Goal: Task Accomplishment & Management: Complete application form

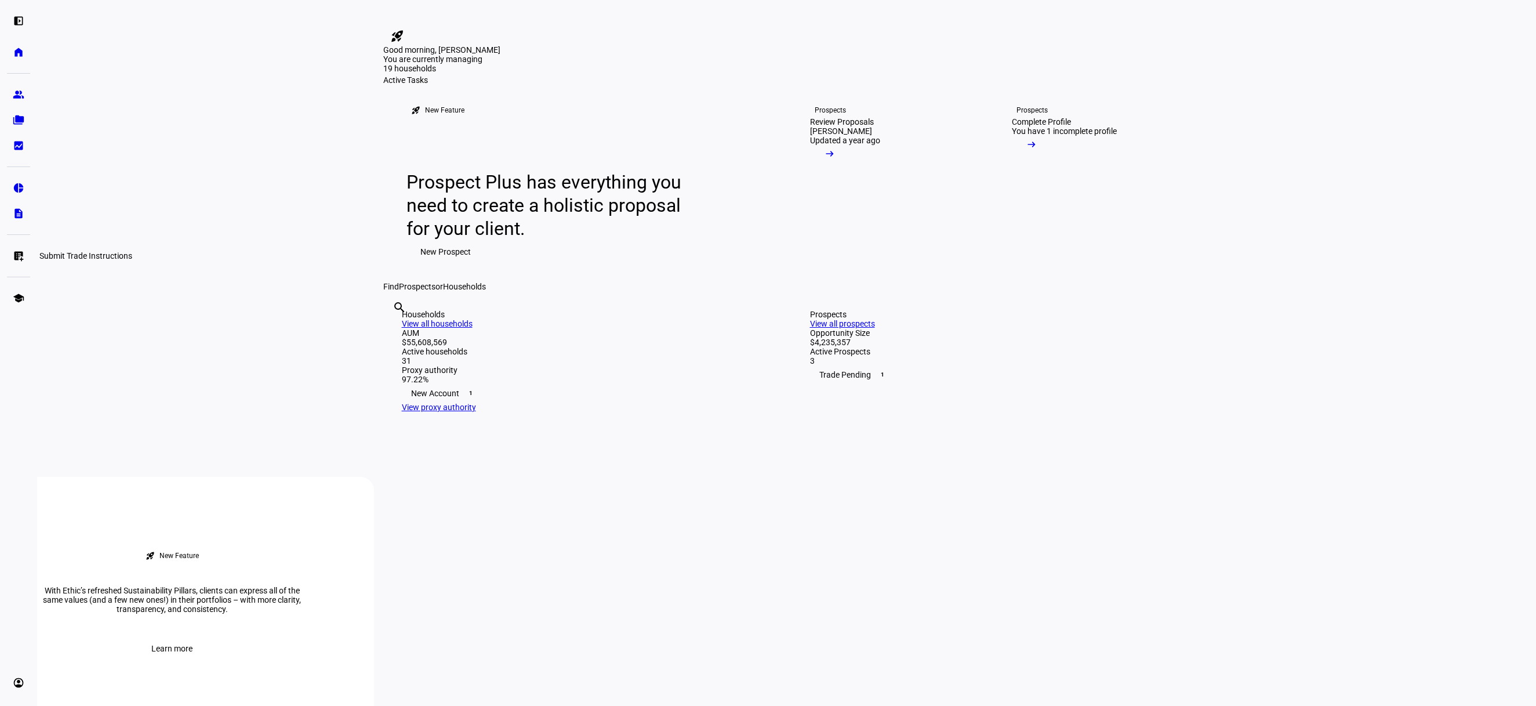
click at [19, 254] on eth-mat-symbol "list_alt_add" at bounding box center [19, 256] width 12 height 12
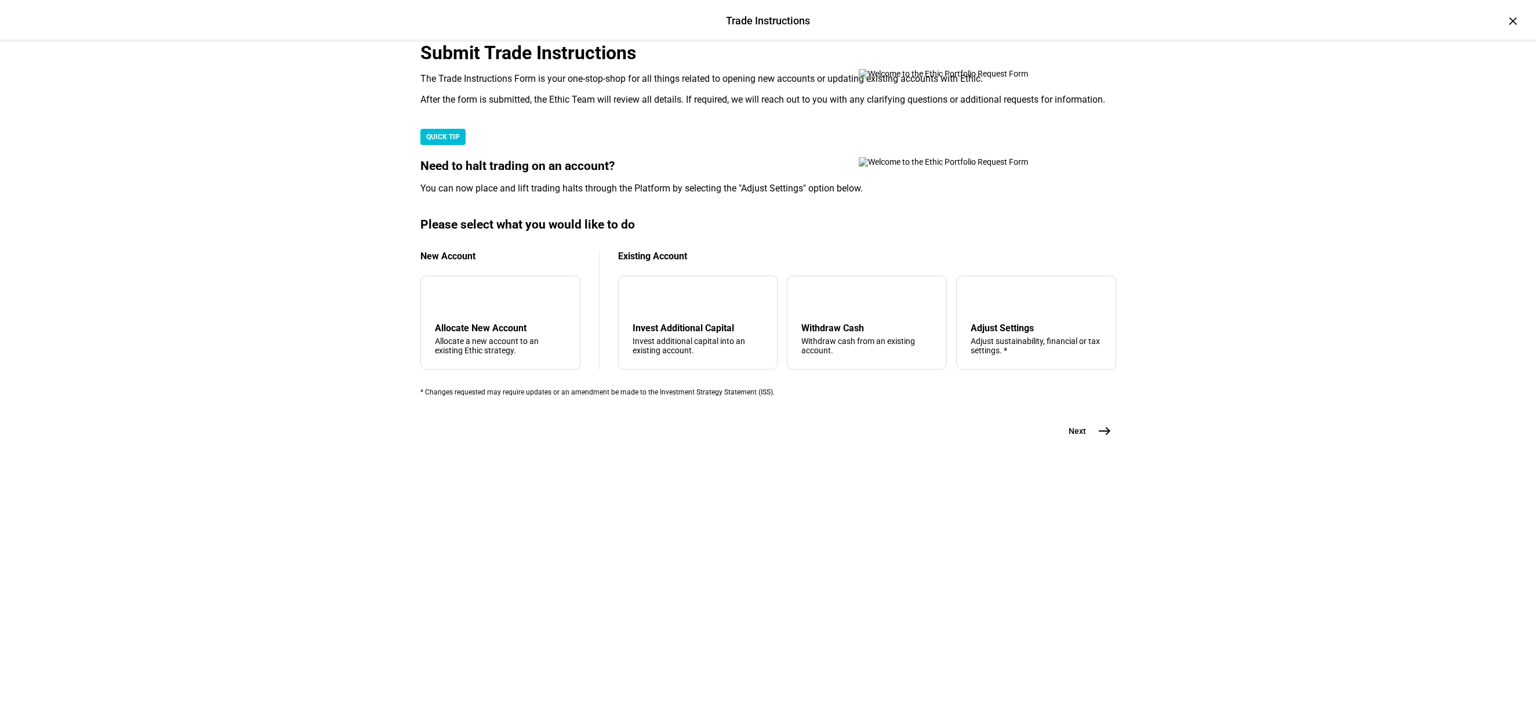
click at [148, 343] on div "Trade Instructions Trade Instructions × Submit Trade Instructions The Trade Ins…" at bounding box center [768, 353] width 1536 height 706
click at [1011, 355] on div "Adjust sustainability, financial or tax settings. *" at bounding box center [1036, 345] width 131 height 19
click at [1307, 588] on div "Trade Instructions Trade Instructions × Submit Trade Instructions The Trade Ins…" at bounding box center [768, 353] width 1536 height 706
click at [1093, 443] on button "Next east" at bounding box center [1085, 430] width 61 height 23
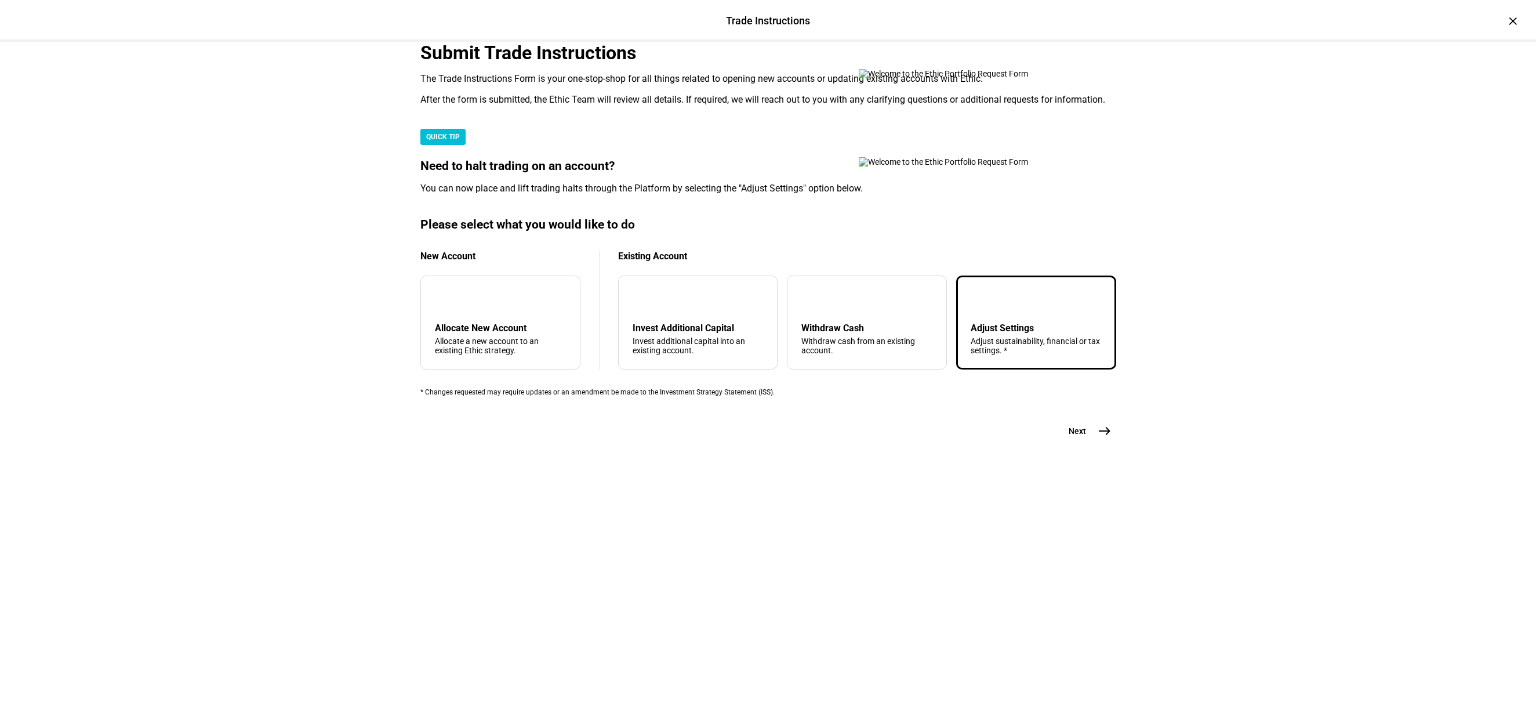
scroll to position [0, 0]
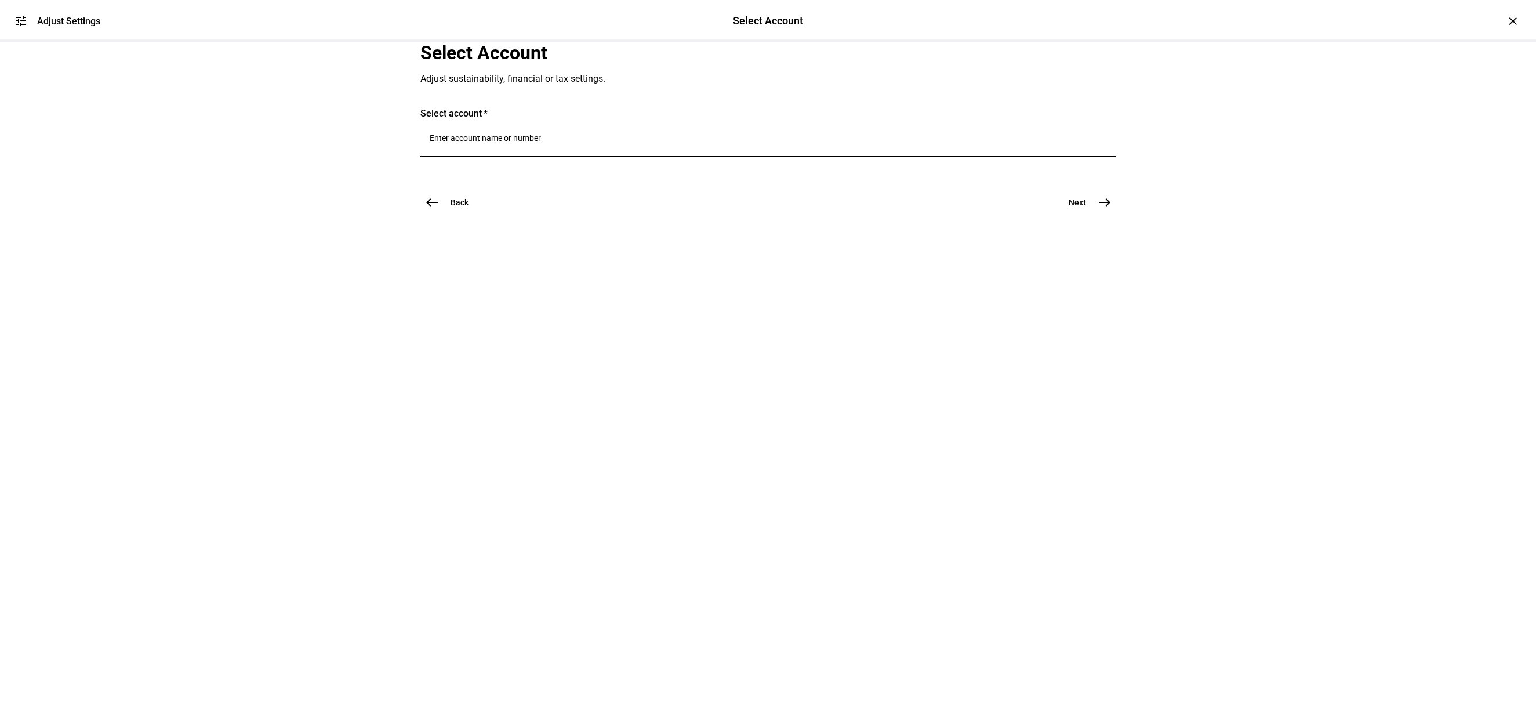
click at [610, 143] on input "Number" at bounding box center [768, 137] width 677 height 9
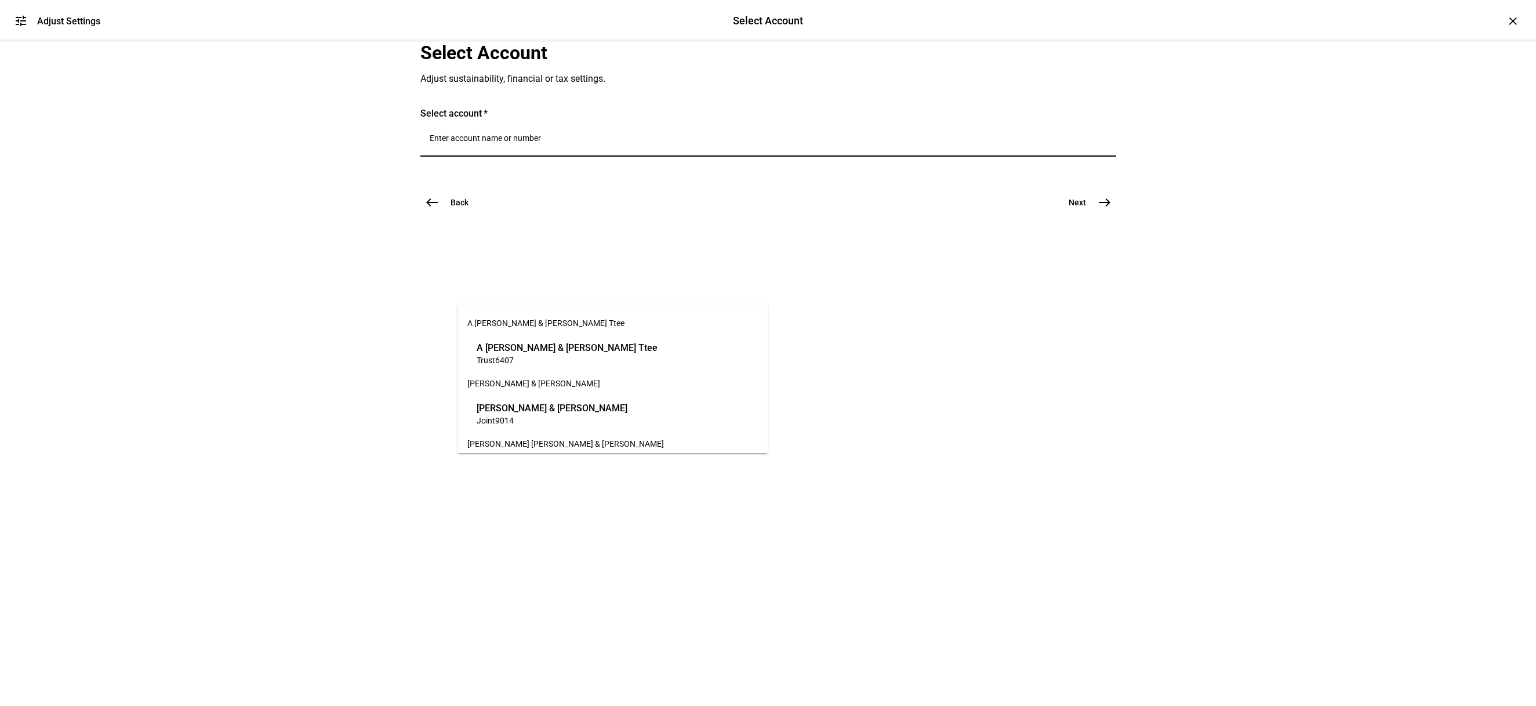
paste input "A [PERSON_NAME] & [PERSON_NAME] Ttee"
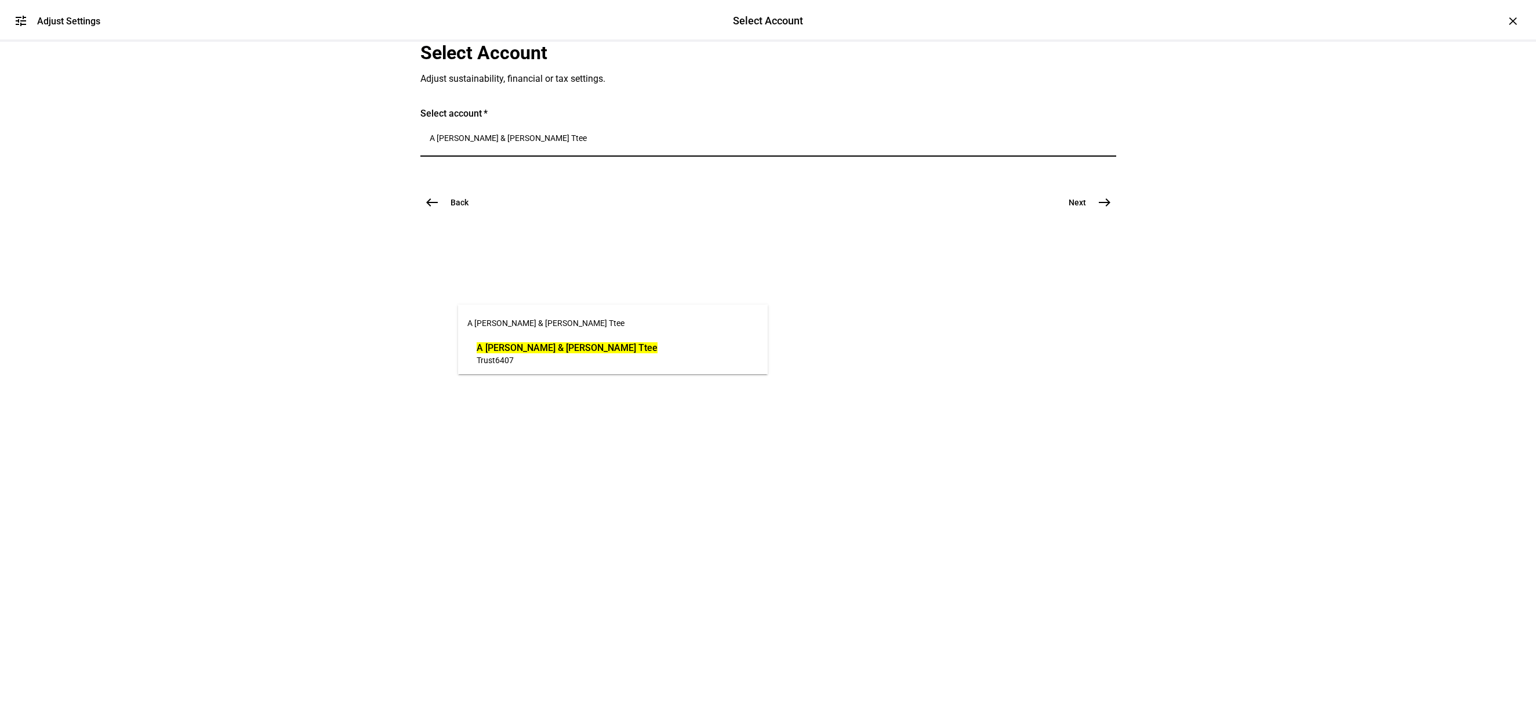
type input "A [PERSON_NAME] & [PERSON_NAME] Ttee"
click at [1107, 209] on mat-icon "east" at bounding box center [1105, 202] width 14 height 14
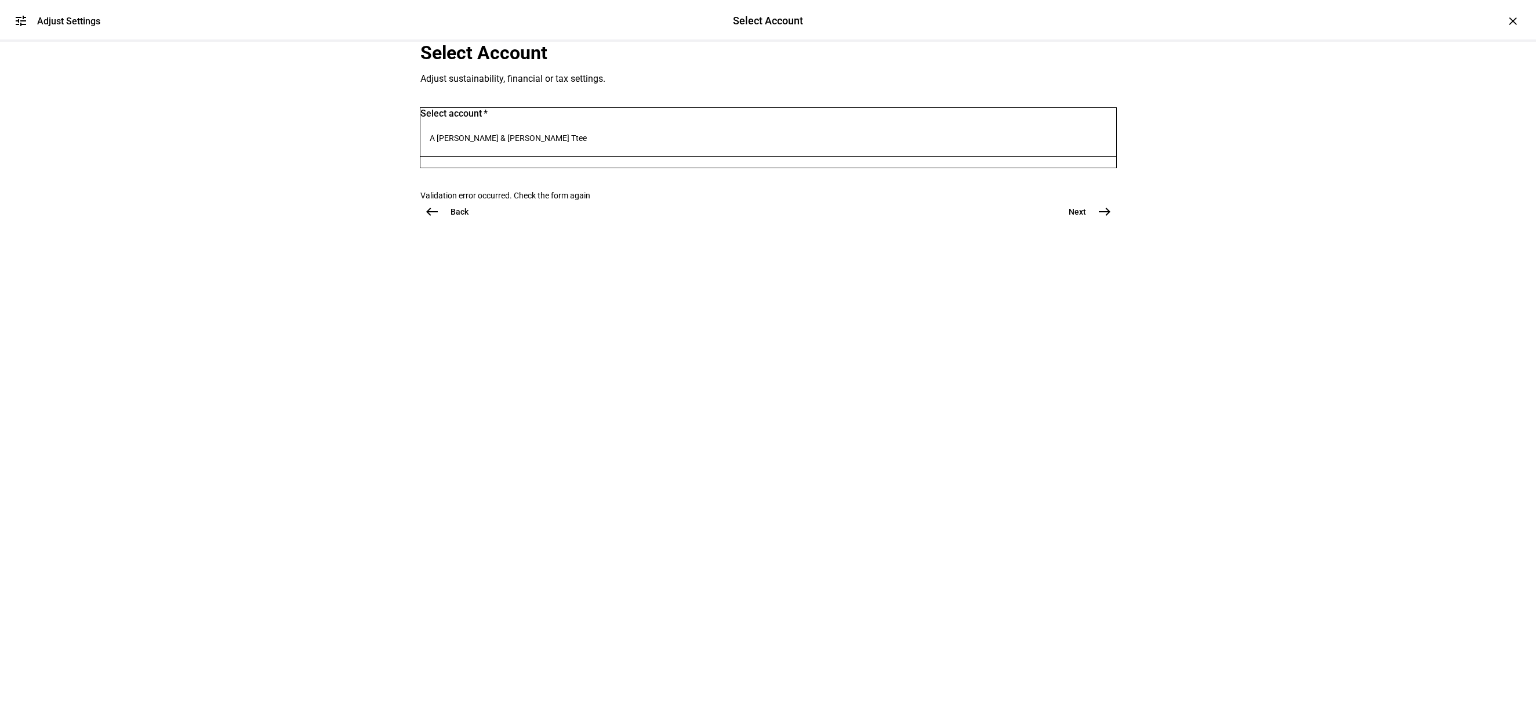
drag, startPoint x: 882, startPoint y: 463, endPoint x: 902, endPoint y: 456, distance: 21.8
click at [882, 258] on div "Select Account Adjust sustainability, financial or tax settings. Select account…" at bounding box center [768, 150] width 733 height 216
click at [1103, 219] on mat-icon "east" at bounding box center [1105, 212] width 14 height 14
drag, startPoint x: 489, startPoint y: 287, endPoint x: 491, endPoint y: 296, distance: 9.6
click at [489, 143] on input "A [PERSON_NAME] & [PERSON_NAME] Ttee" at bounding box center [768, 137] width 677 height 9
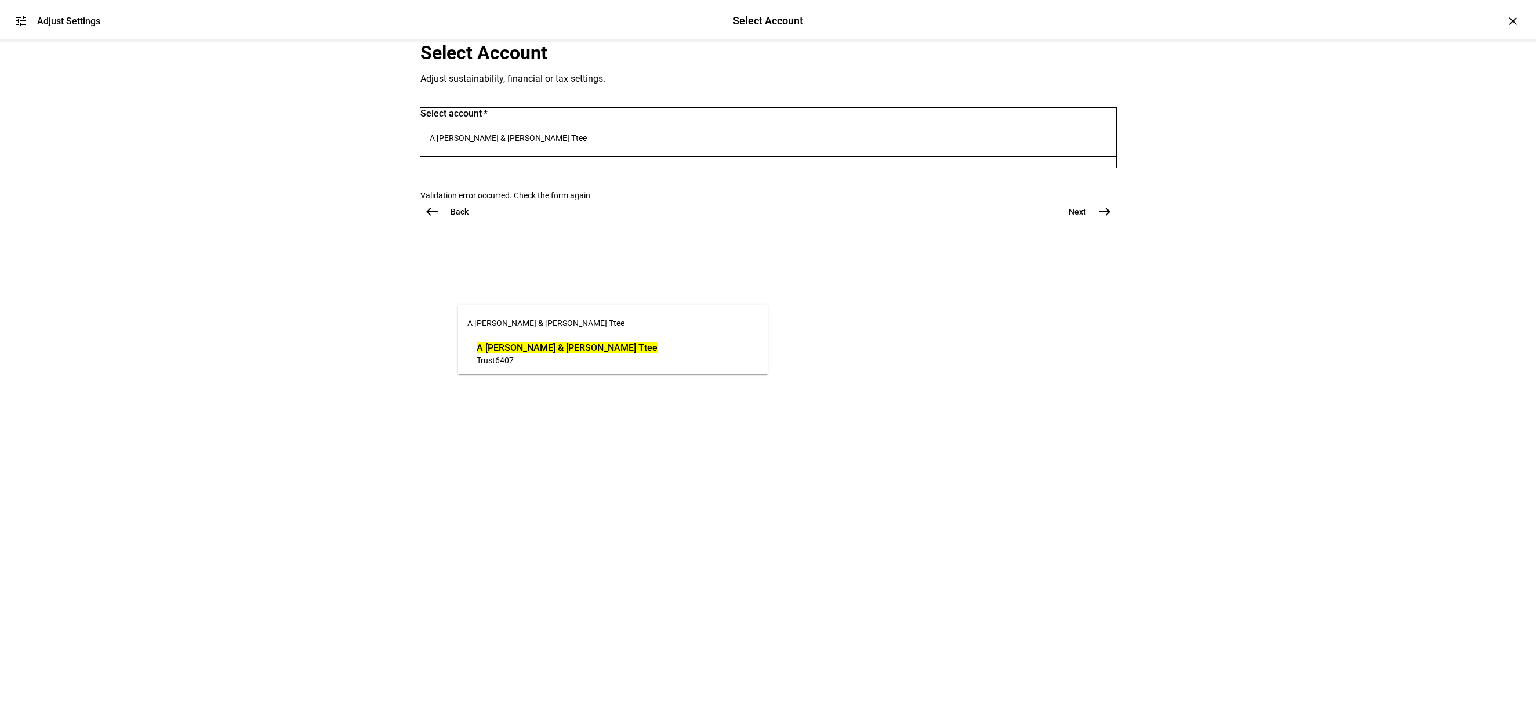
click at [537, 364] on span "Trust 6407" at bounding box center [567, 359] width 181 height 11
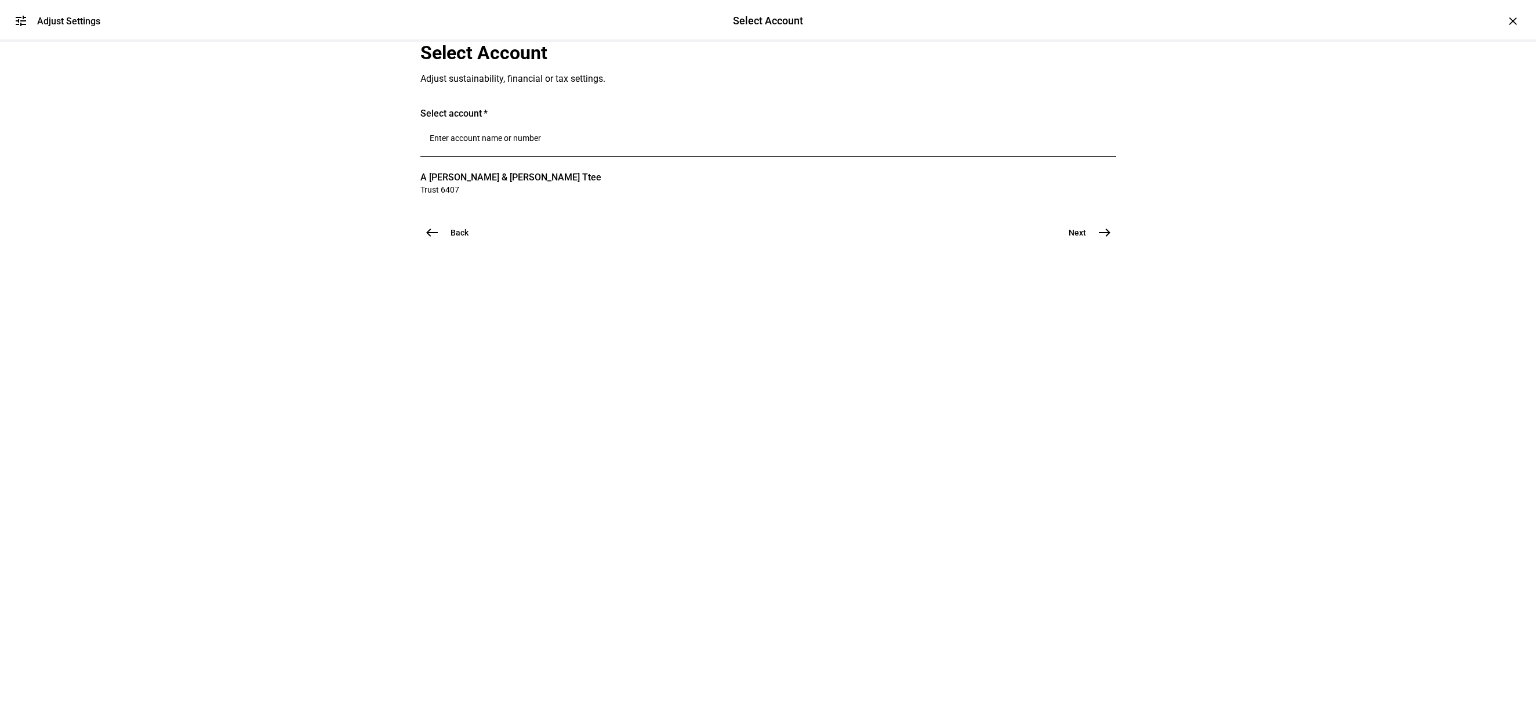
click at [1096, 244] on span "east" at bounding box center [1104, 232] width 23 height 23
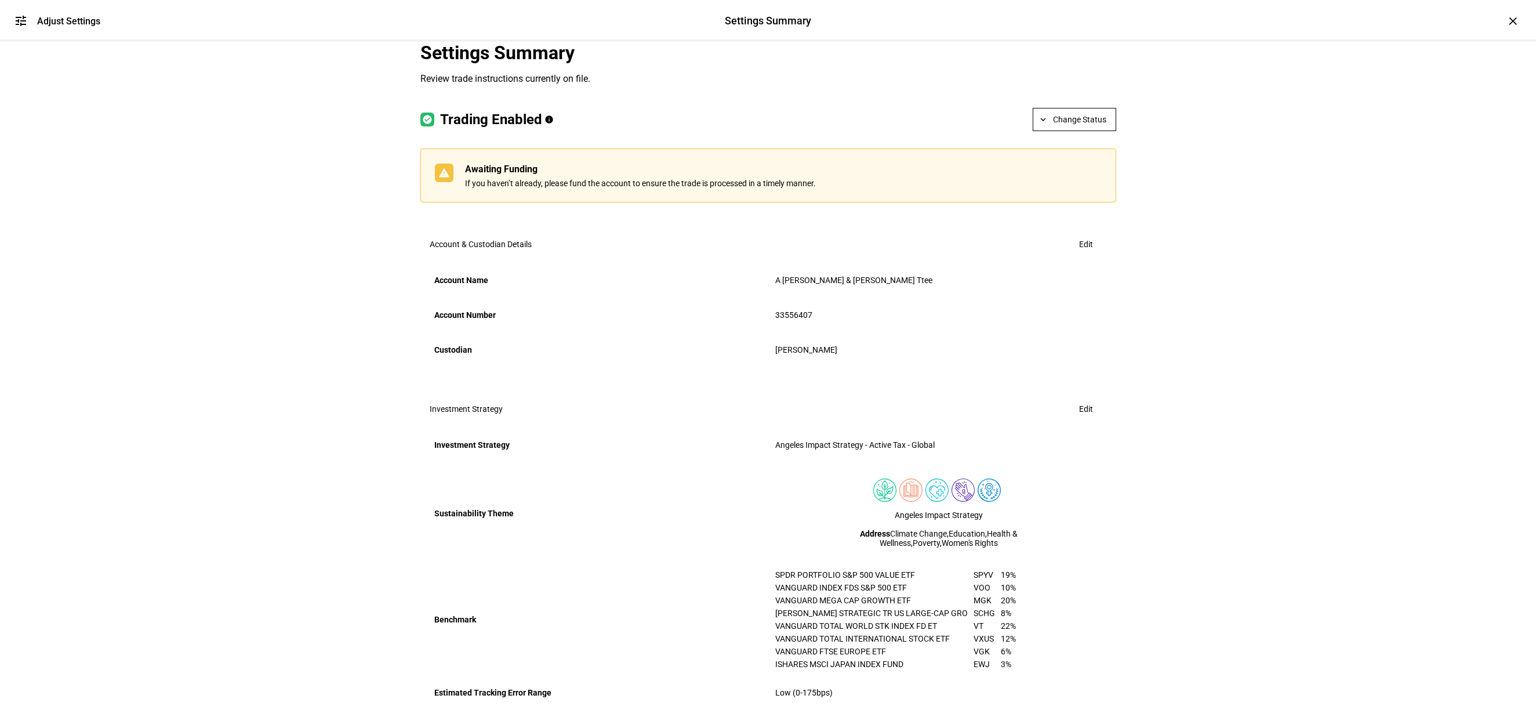
click at [1204, 494] on div "tune Adjust Settings Settings Summary Settings Summary Adjust Settings × Settin…" at bounding box center [768, 353] width 1536 height 706
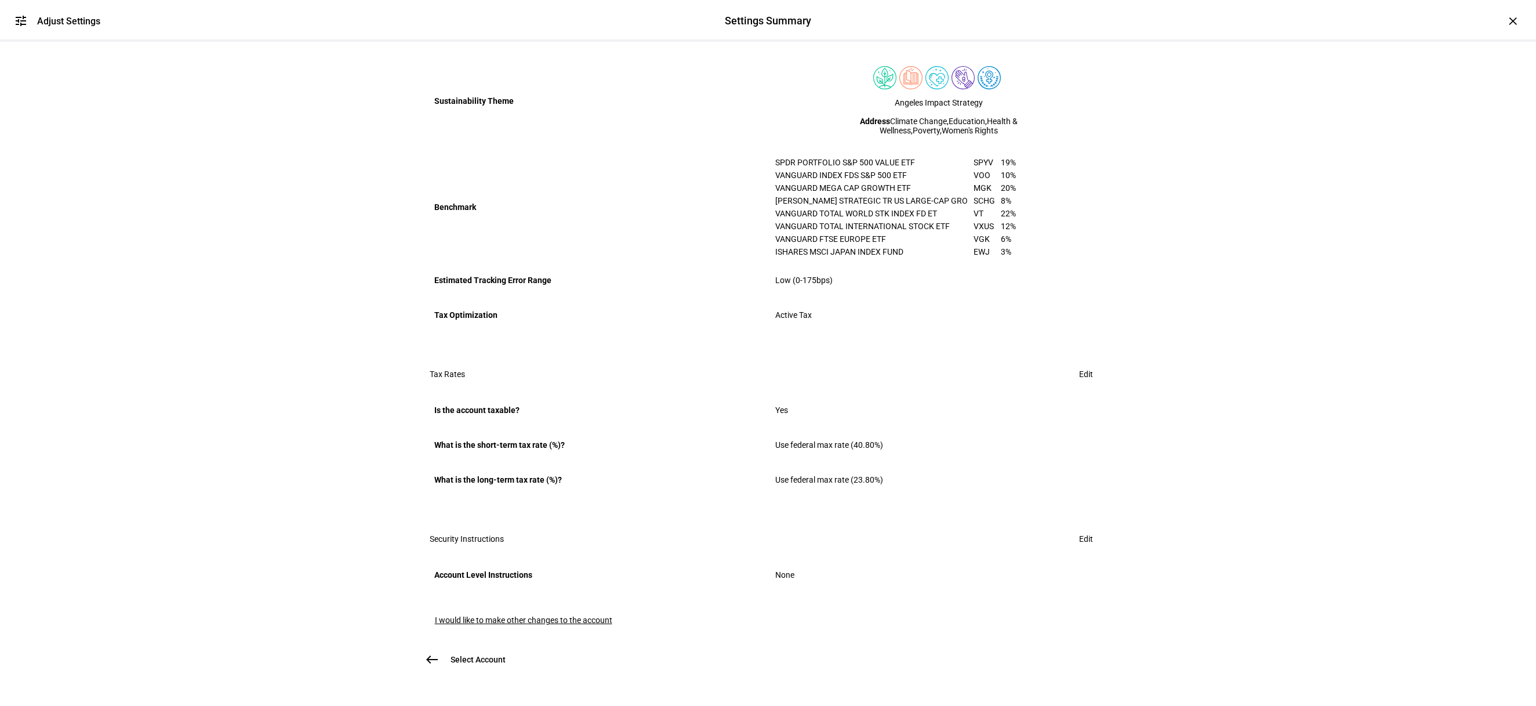
scroll to position [598, 0]
click at [553, 615] on span "I would like to make other changes to the account" at bounding box center [523, 619] width 177 height 9
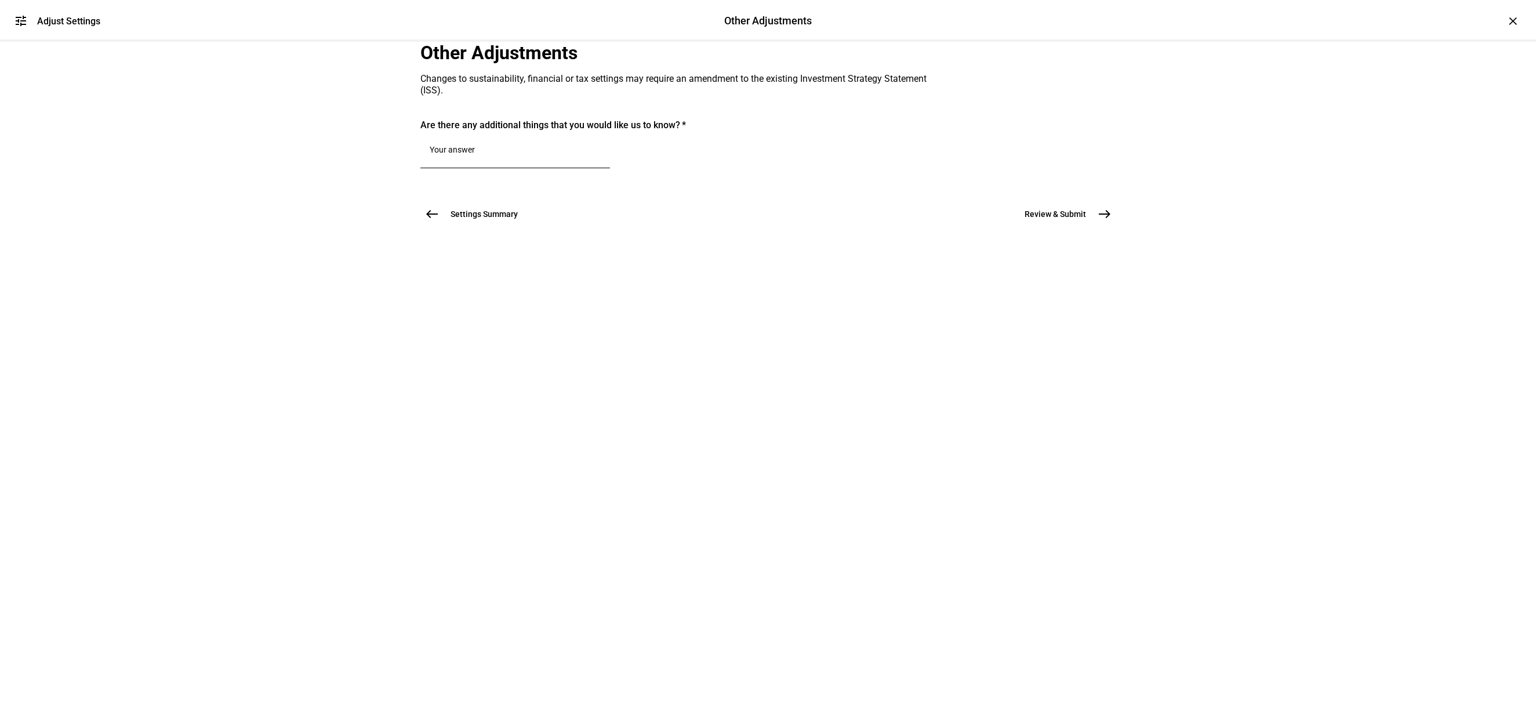
scroll to position [0, 0]
drag, startPoint x: 520, startPoint y: 302, endPoint x: 513, endPoint y: 303, distance: 6.6
click at [520, 159] on textarea at bounding box center [515, 152] width 171 height 14
paste textarea "I would like to switch to a custom strategy using the [PERSON_NAME] Impact Stra…"
type textarea "I would like to switch to a custom strategy using the [PERSON_NAME] Impact Stra…"
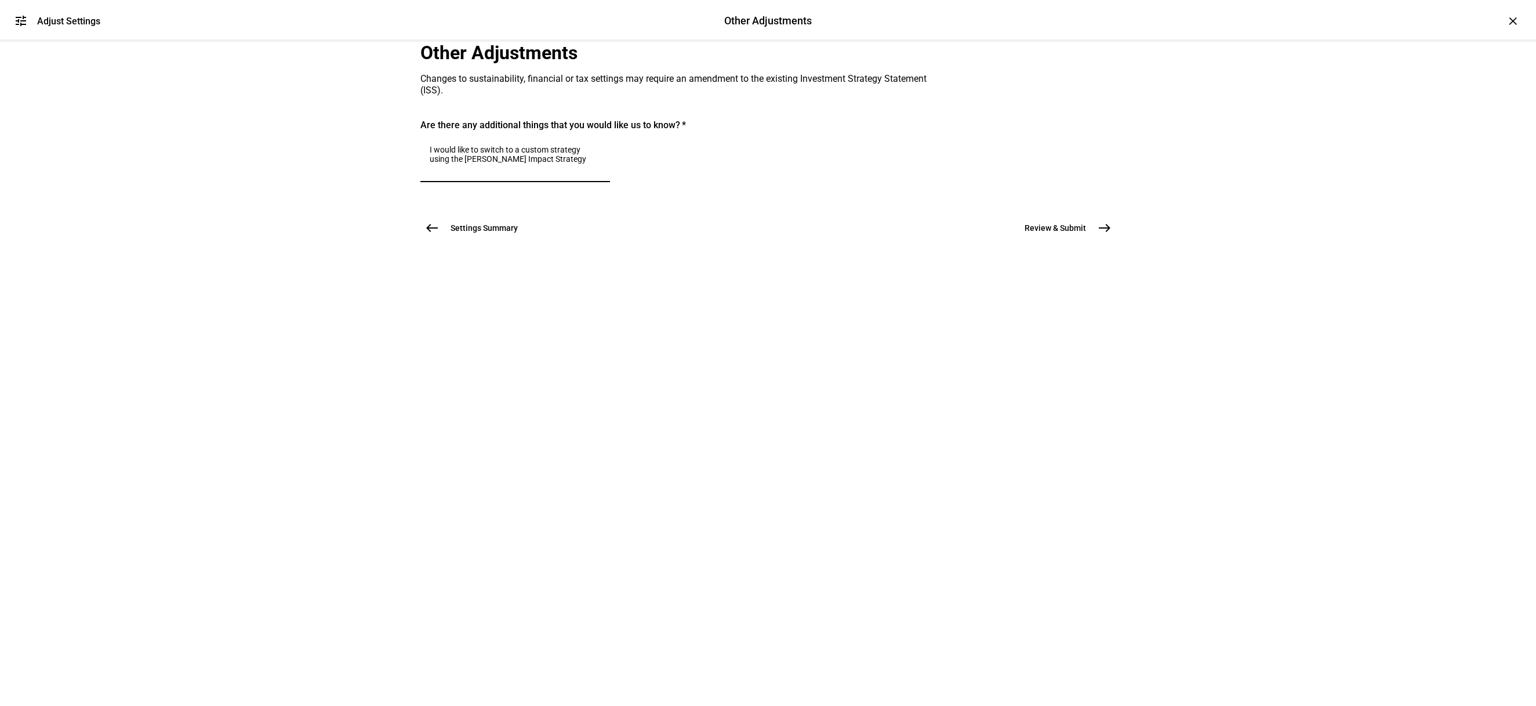
click at [1103, 235] on mat-icon "east" at bounding box center [1105, 228] width 14 height 14
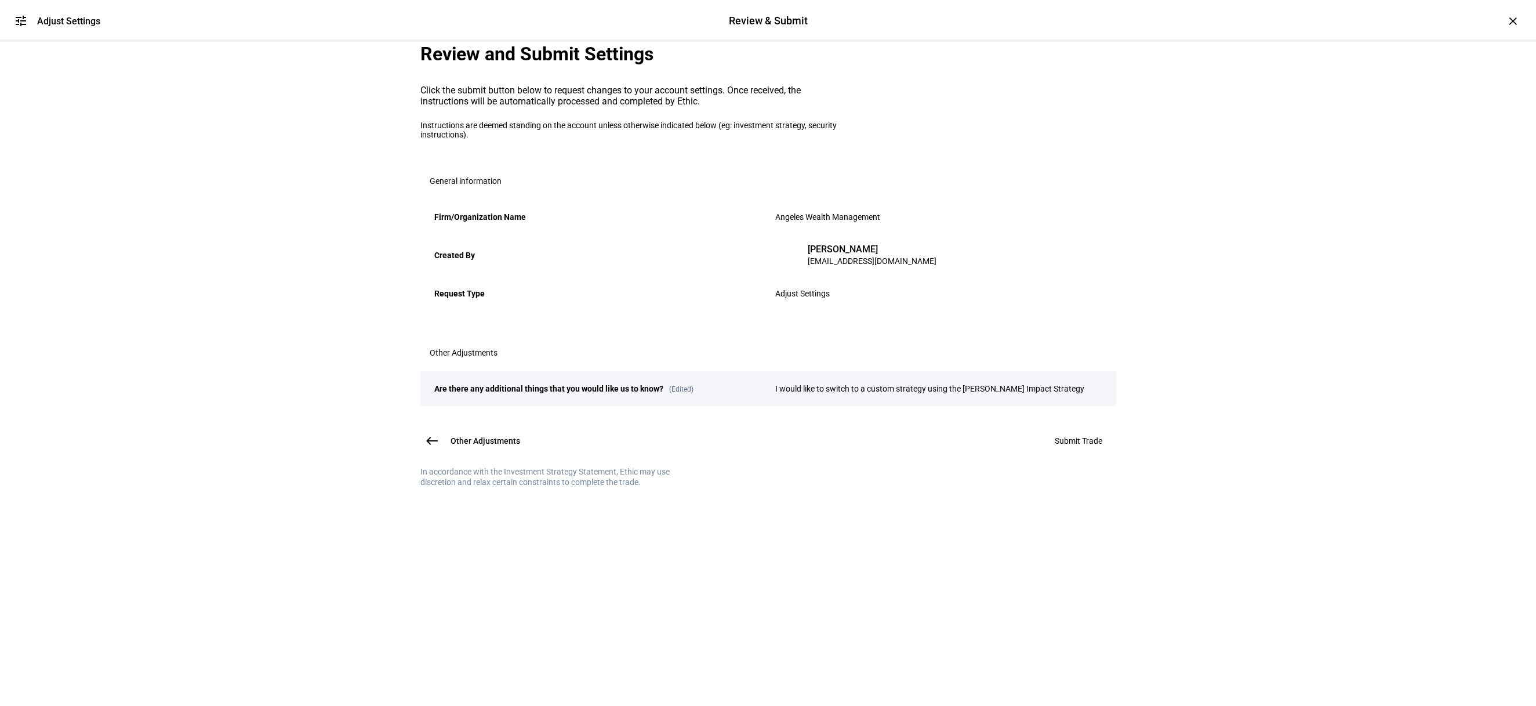
click at [1066, 455] on span at bounding box center [1078, 441] width 75 height 28
